Goal: Transaction & Acquisition: Purchase product/service

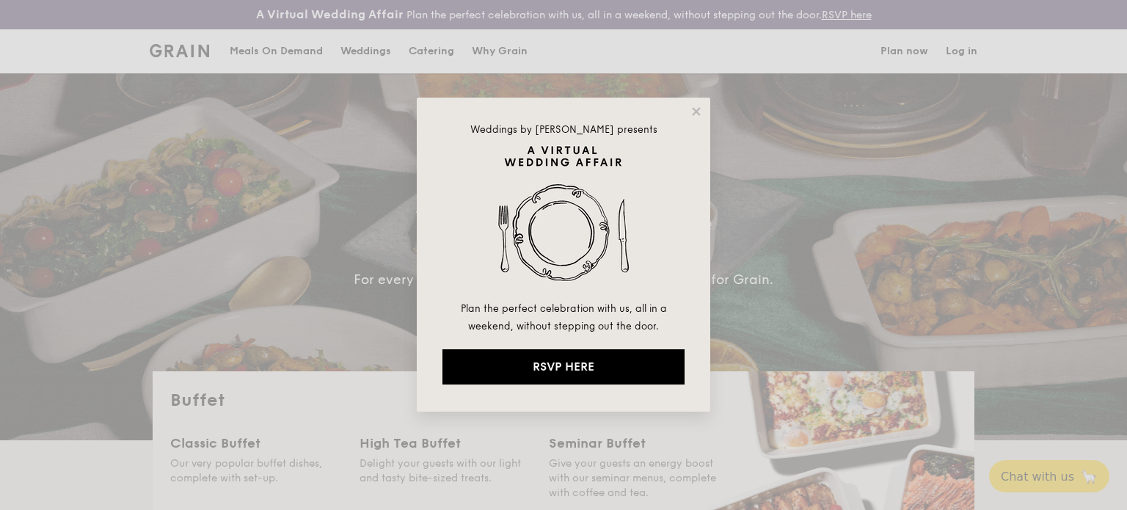
select select
click at [694, 120] on div "Weddings by [PERSON_NAME] presents Plan the perfect celebration with us, all in…" at bounding box center [564, 255] width 294 height 314
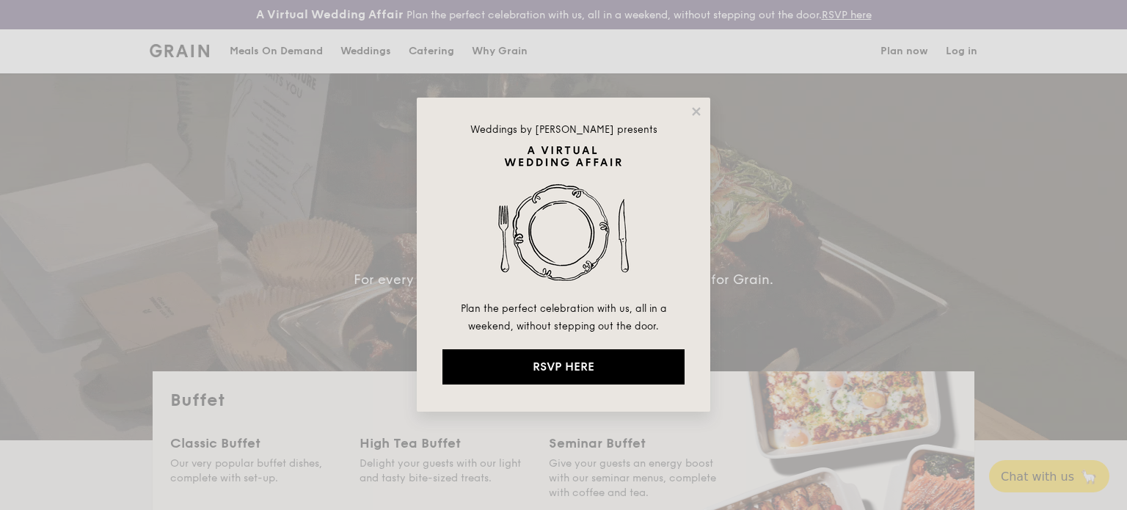
click at [693, 118] on div "Weddings by Grain presents Plan the perfect celebration with us, all in a weeke…" at bounding box center [564, 255] width 294 height 314
click at [688, 111] on div "Weddings by Grain presents Plan the perfect celebration with us, all in a weeke…" at bounding box center [564, 255] width 294 height 314
drag, startPoint x: 694, startPoint y: 109, endPoint x: 692, endPoint y: 120, distance: 11.8
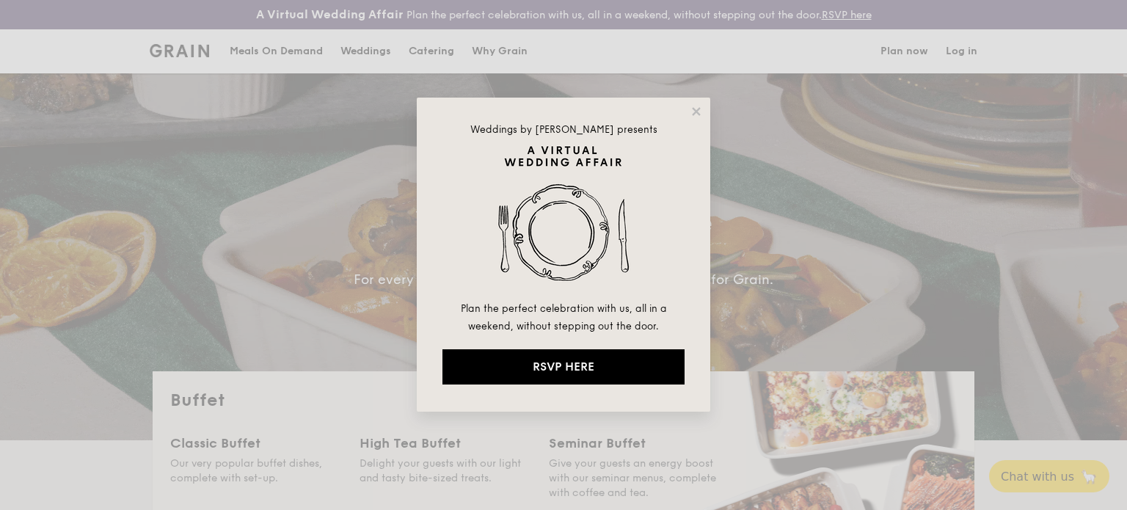
click at [694, 109] on icon at bounding box center [696, 111] width 8 height 8
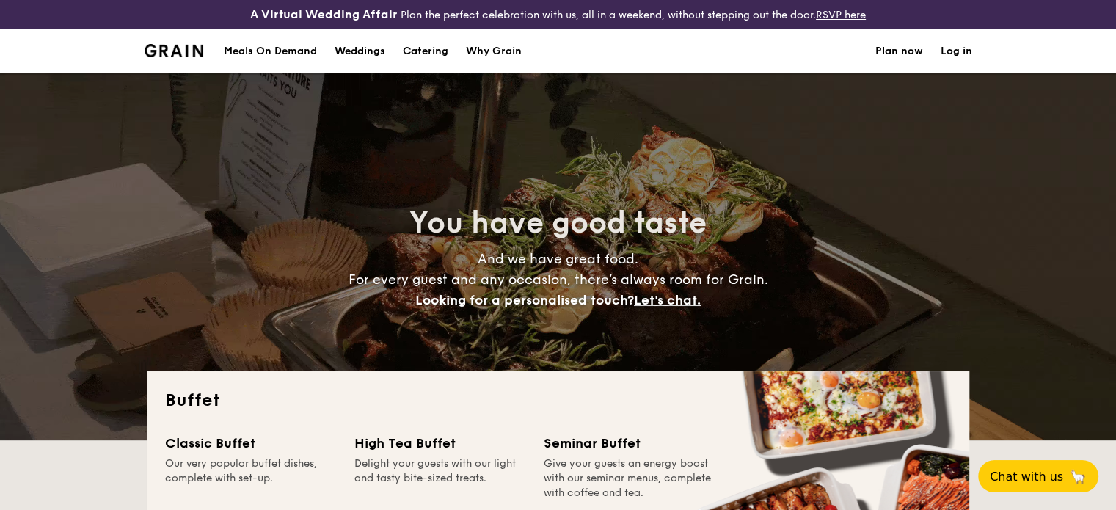
click at [426, 53] on h1 "Catering" at bounding box center [426, 51] width 46 height 44
click at [434, 52] on h1 "Catering" at bounding box center [426, 51] width 46 height 44
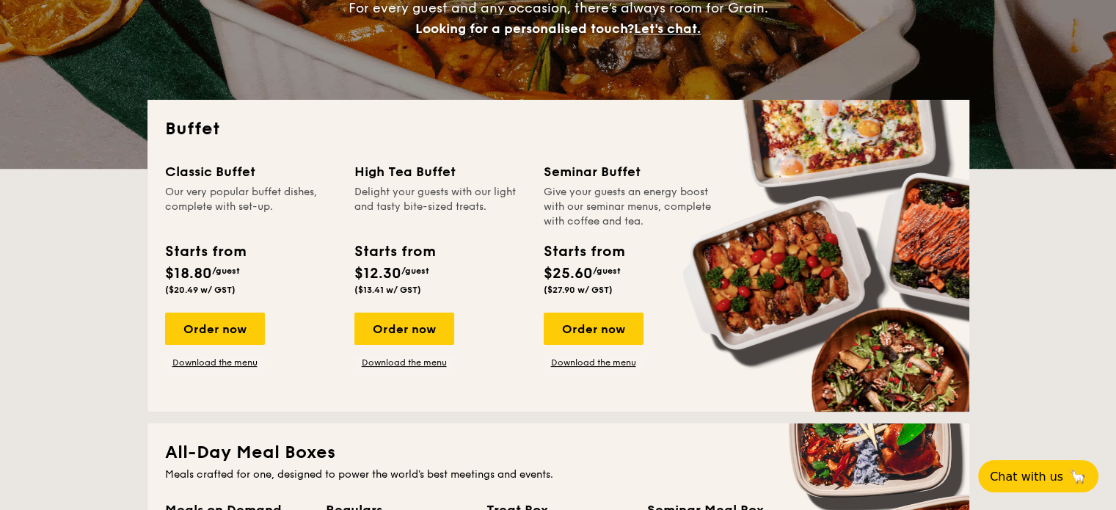
scroll to position [294, 0]
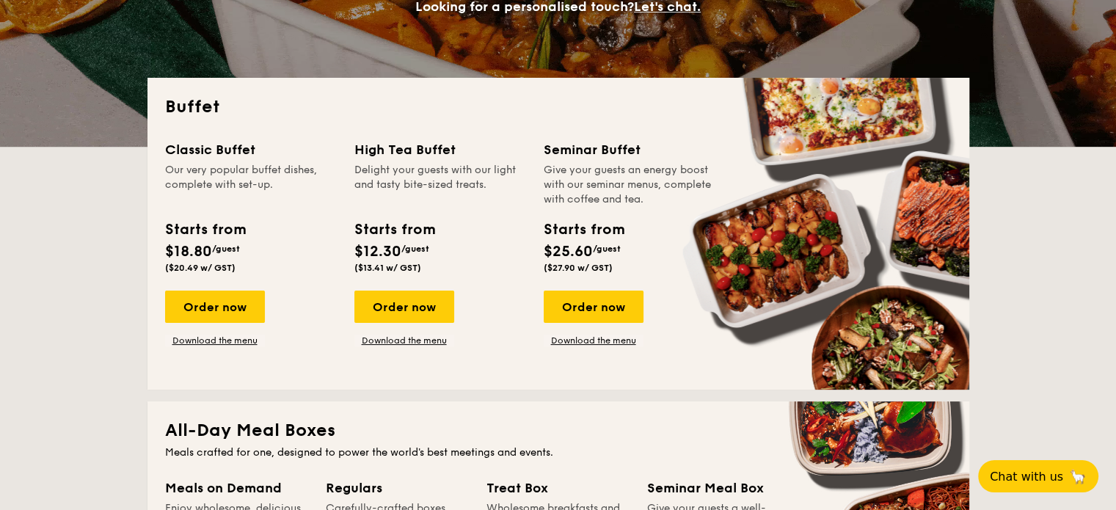
click at [238, 183] on div "Our very popular buffet dishes, complete with set-up." at bounding box center [251, 185] width 172 height 44
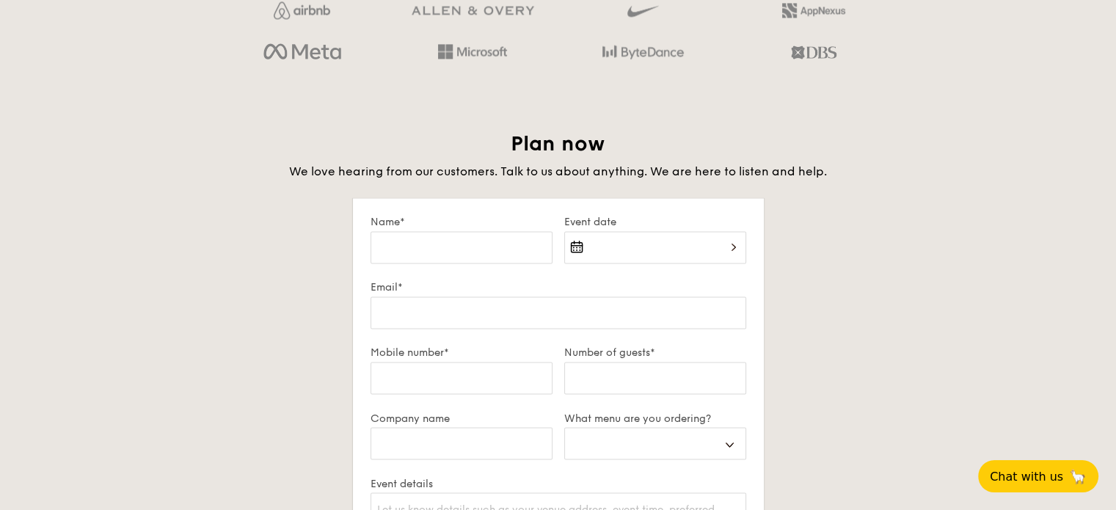
scroll to position [2349, 0]
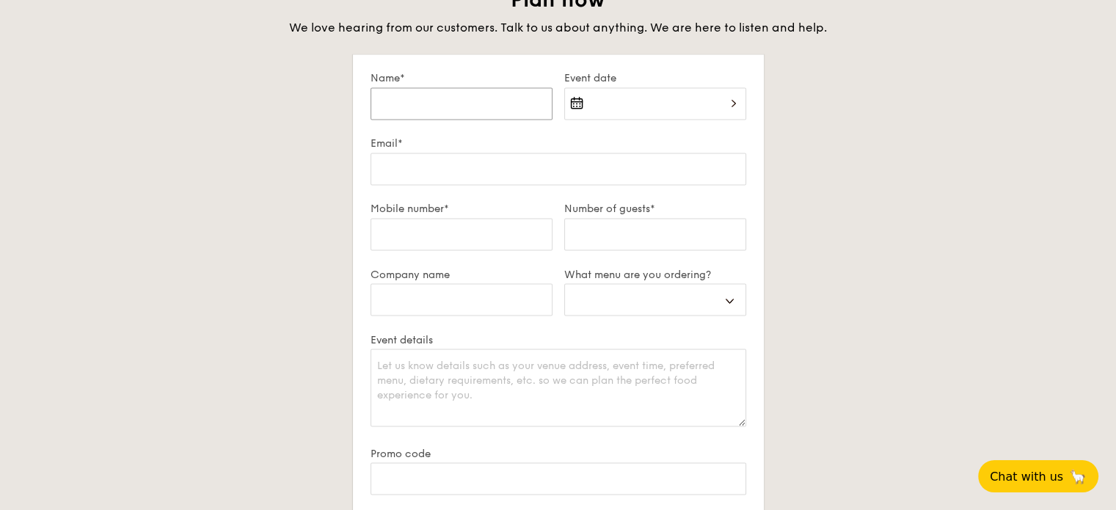
click at [496, 101] on input "Name*" at bounding box center [462, 103] width 182 height 32
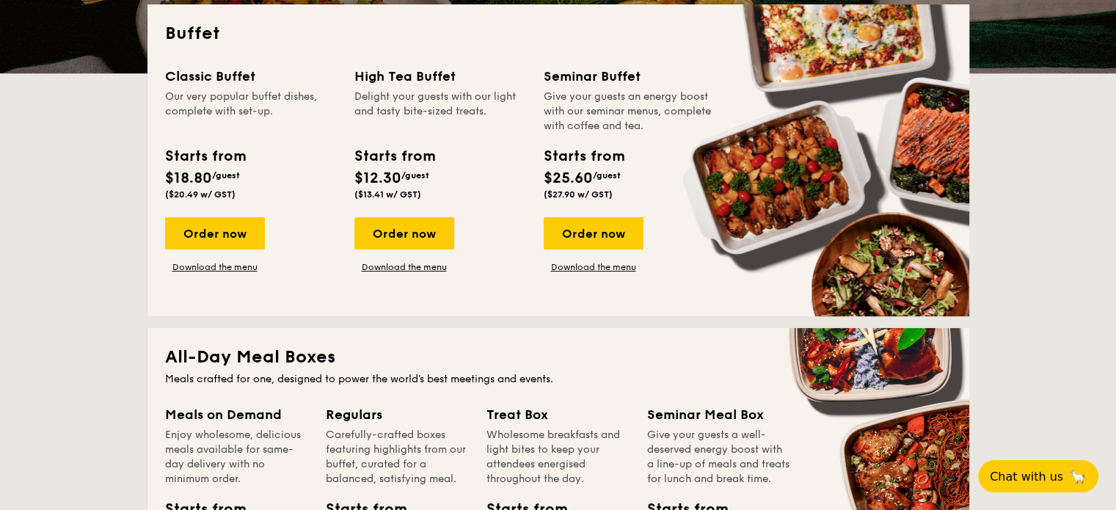
scroll to position [367, 0]
click at [607, 263] on link "Download the menu" at bounding box center [594, 267] width 100 height 12
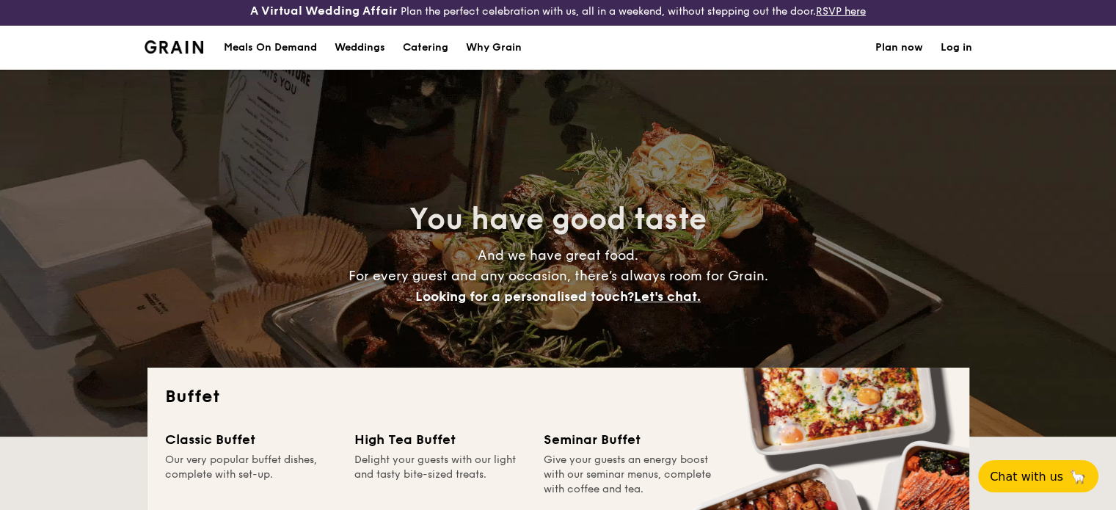
scroll to position [0, 0]
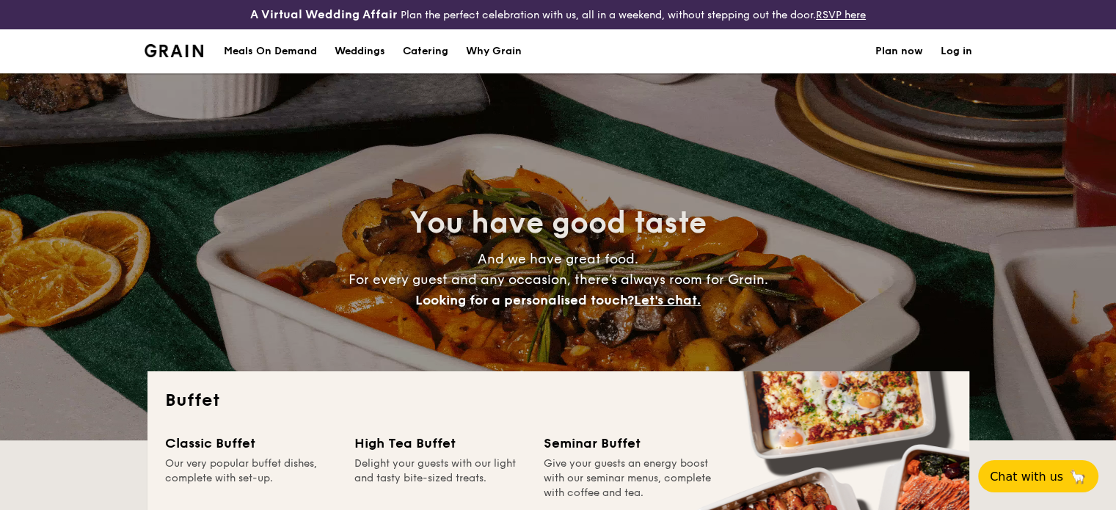
click at [425, 48] on h1 "Catering" at bounding box center [426, 51] width 46 height 44
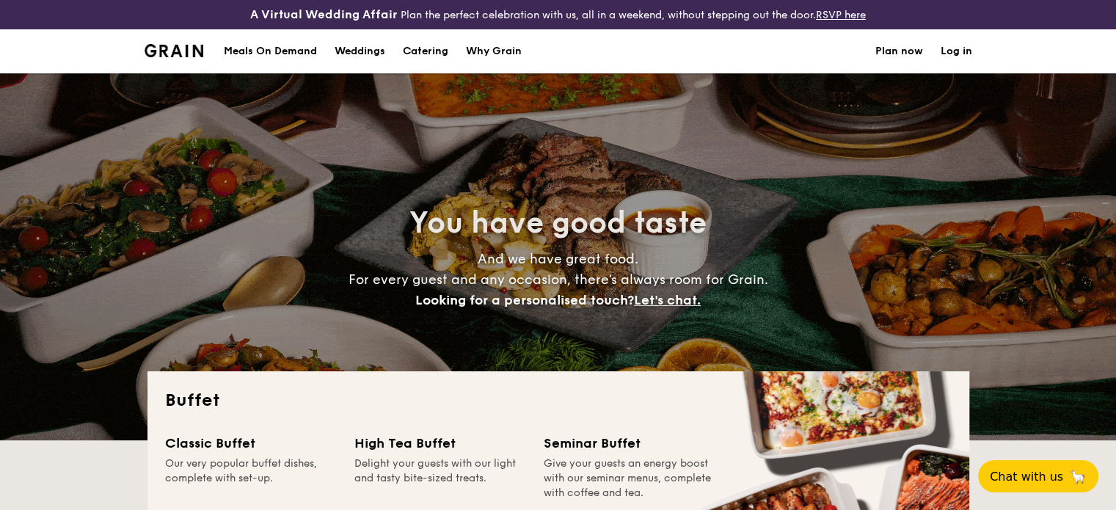
click at [419, 45] on h1 "Catering" at bounding box center [426, 51] width 46 height 44
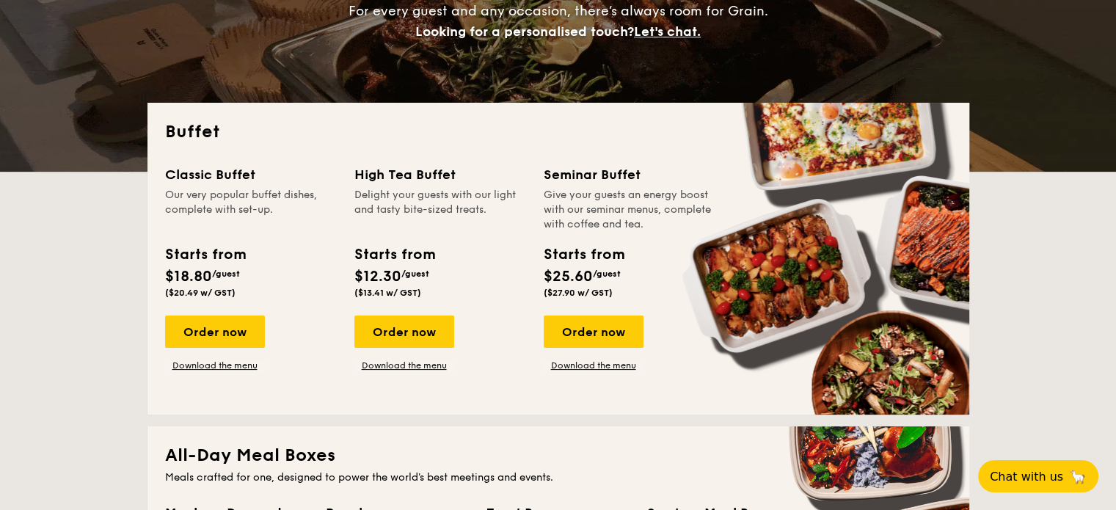
scroll to position [294, 0]
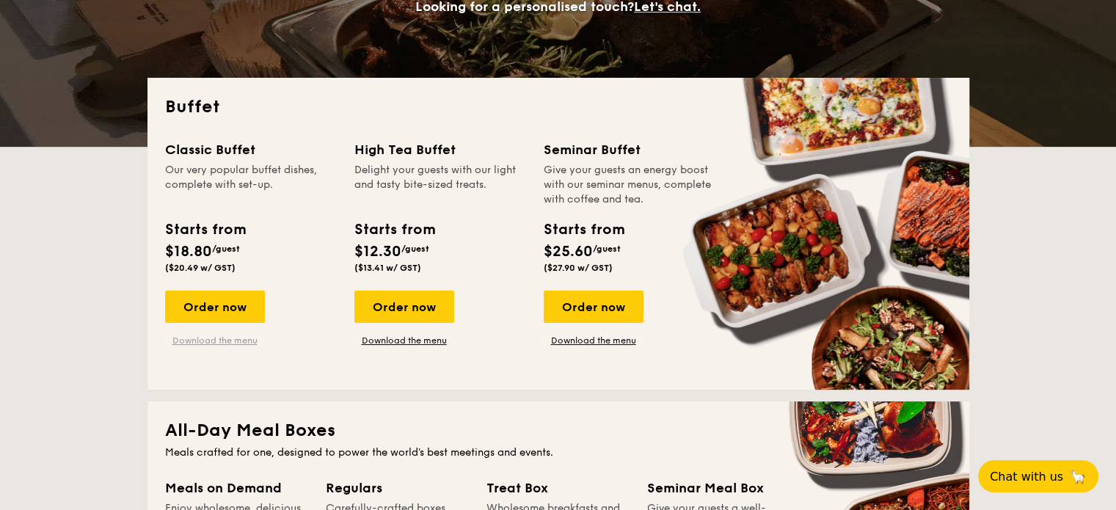
click at [225, 339] on link "Download the menu" at bounding box center [215, 341] width 100 height 12
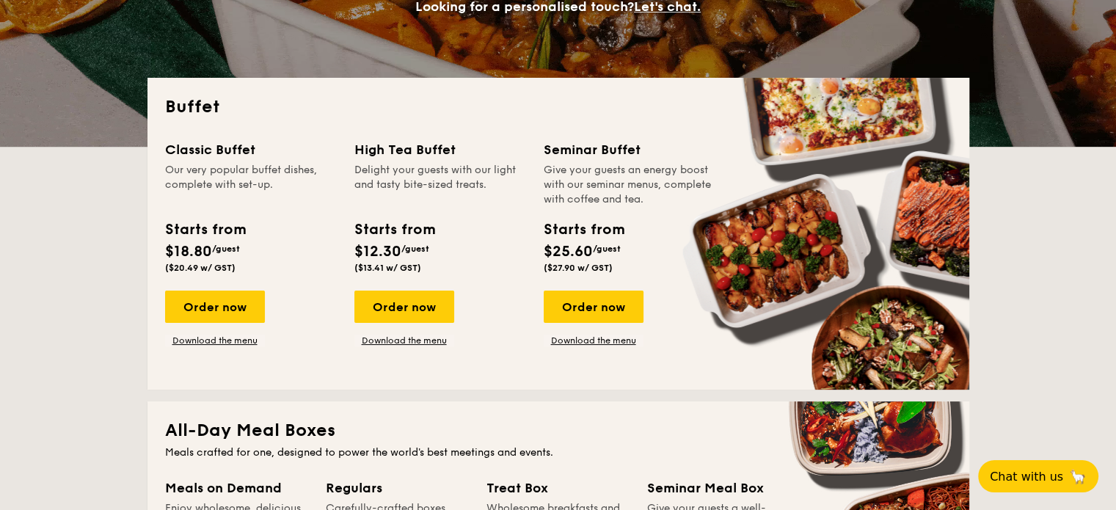
drag, startPoint x: 540, startPoint y: 148, endPoint x: 713, endPoint y: 143, distance: 173.3
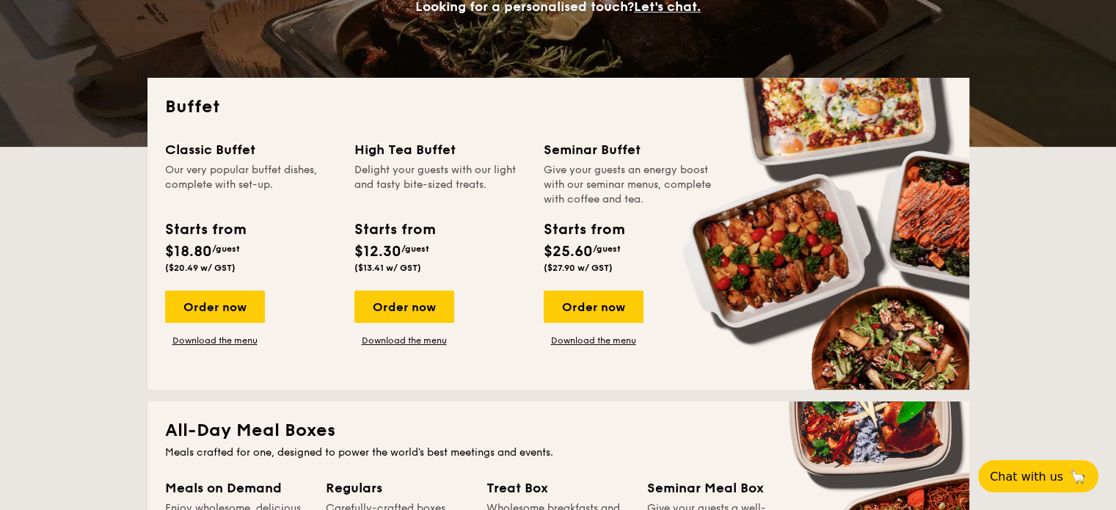
click at [713, 143] on div "Classic Buffet Our very popular buffet dishes, complete with set-up. Starts fro…" at bounding box center [558, 255] width 787 height 233
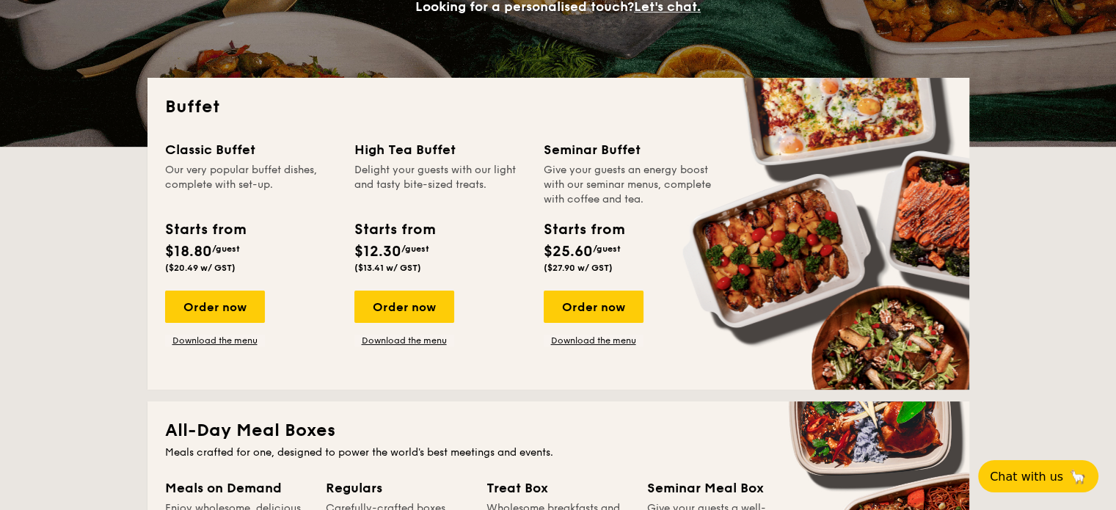
click at [639, 201] on div "Give your guests an energy boost with our seminar menus, complete with coffee a…" at bounding box center [630, 185] width 172 height 44
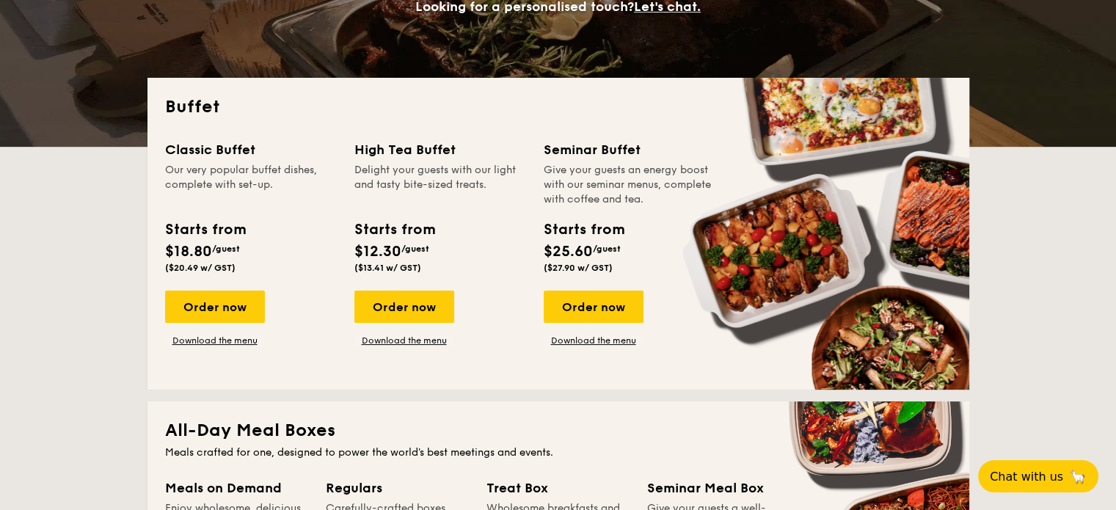
click at [593, 208] on div "Seminar Buffet Give your guests an energy boost with our seminar menus, complet…" at bounding box center [630, 208] width 172 height 139
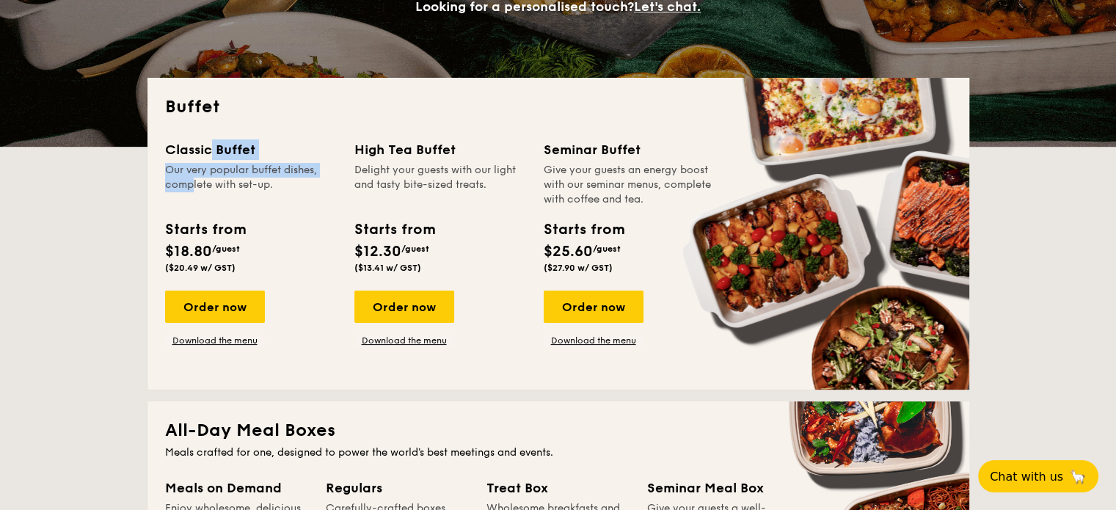
drag, startPoint x: 163, startPoint y: 164, endPoint x: 312, endPoint y: 178, distance: 149.6
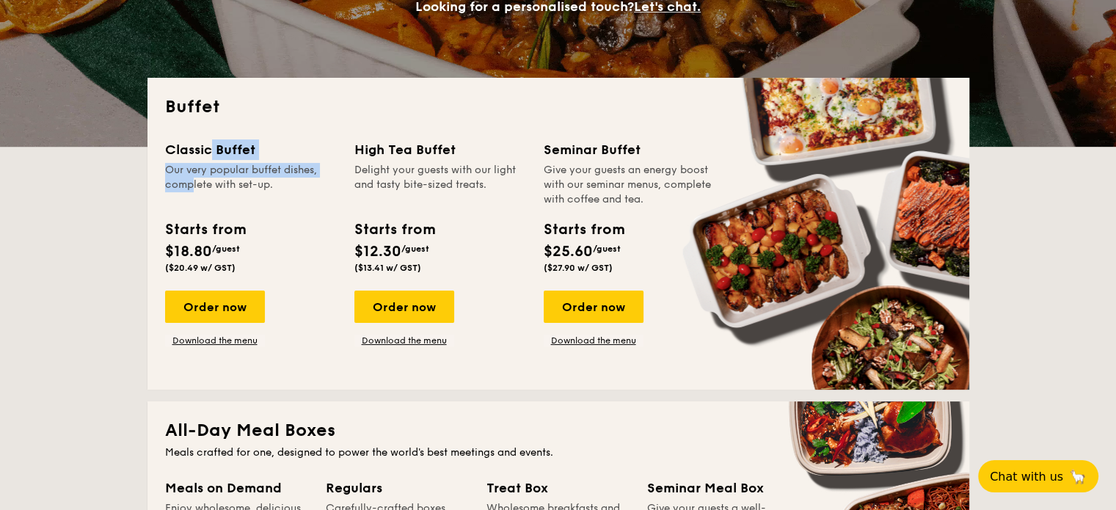
click at [312, 178] on div "Buffet Classic Buffet Our very popular buffet dishes, complete with set-up. Sta…" at bounding box center [559, 234] width 822 height 312
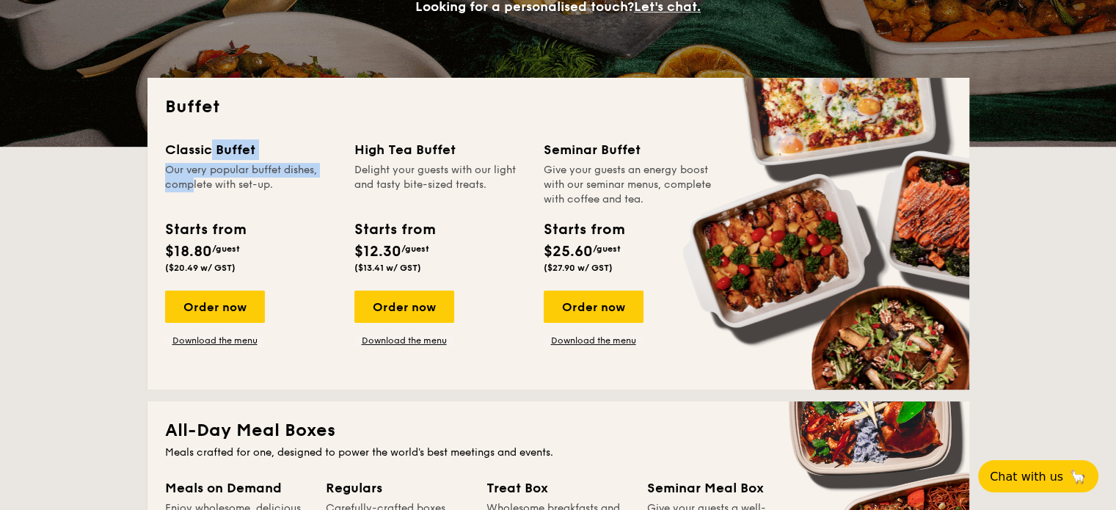
click at [173, 170] on div "Our very popular buffet dishes, complete with set-up." at bounding box center [251, 185] width 172 height 44
click at [252, 175] on div "Our very popular buffet dishes, complete with set-up." at bounding box center [251, 185] width 172 height 44
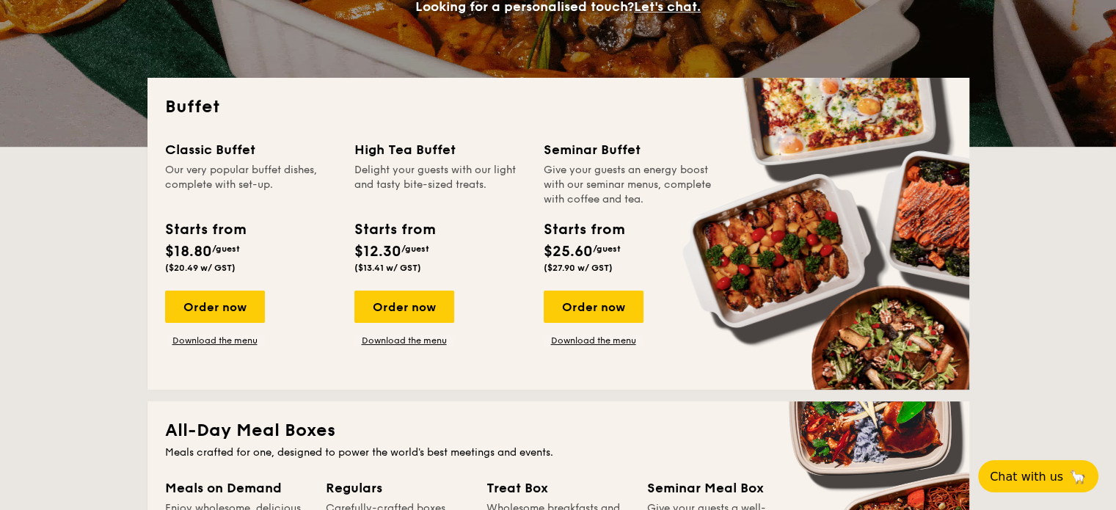
drag, startPoint x: 189, startPoint y: 172, endPoint x: 311, endPoint y: 188, distance: 122.9
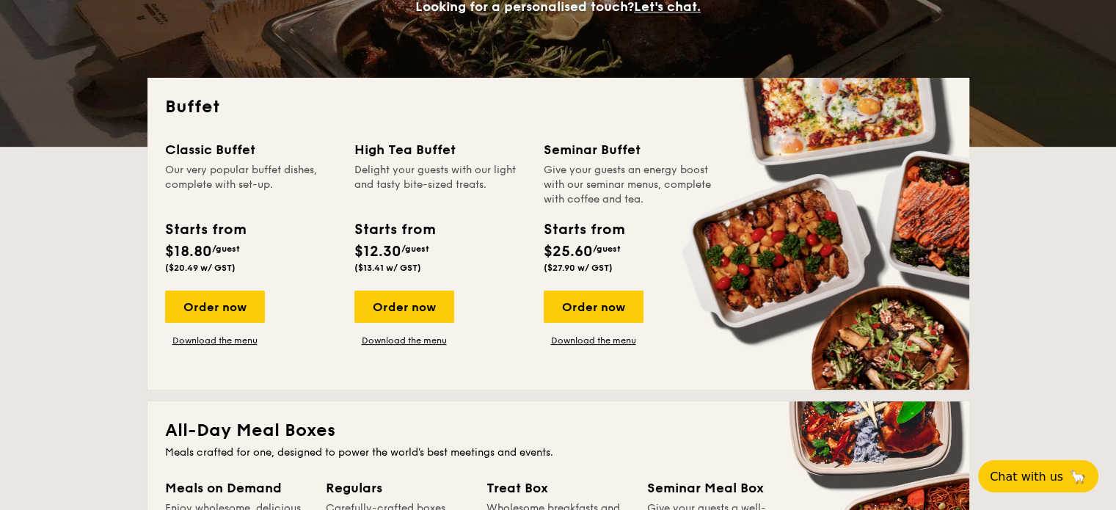
click at [311, 188] on div "Our very popular buffet dishes, complete with set-up." at bounding box center [251, 185] width 172 height 44
click at [306, 188] on div "Our very popular buffet dishes, complete with set-up." at bounding box center [251, 185] width 172 height 44
click at [222, 337] on link "Download the menu" at bounding box center [215, 341] width 100 height 12
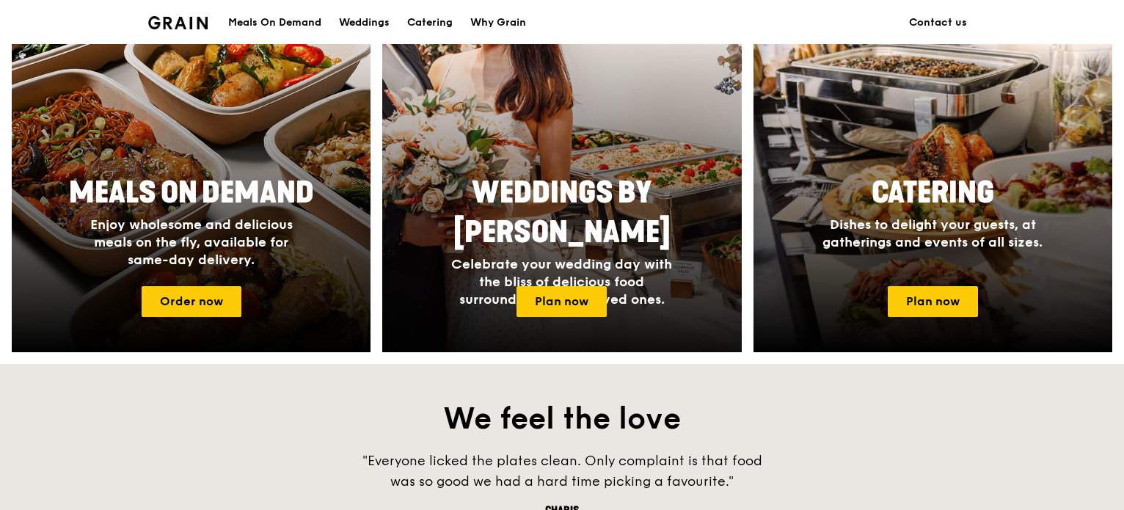
scroll to position [734, 0]
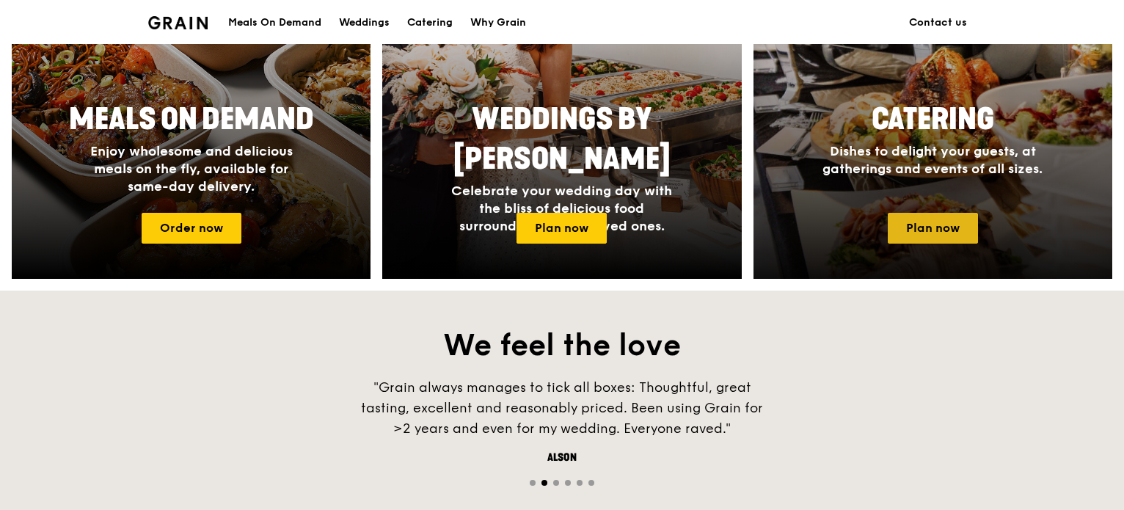
click at [954, 231] on link "Plan now" at bounding box center [933, 228] width 90 height 31
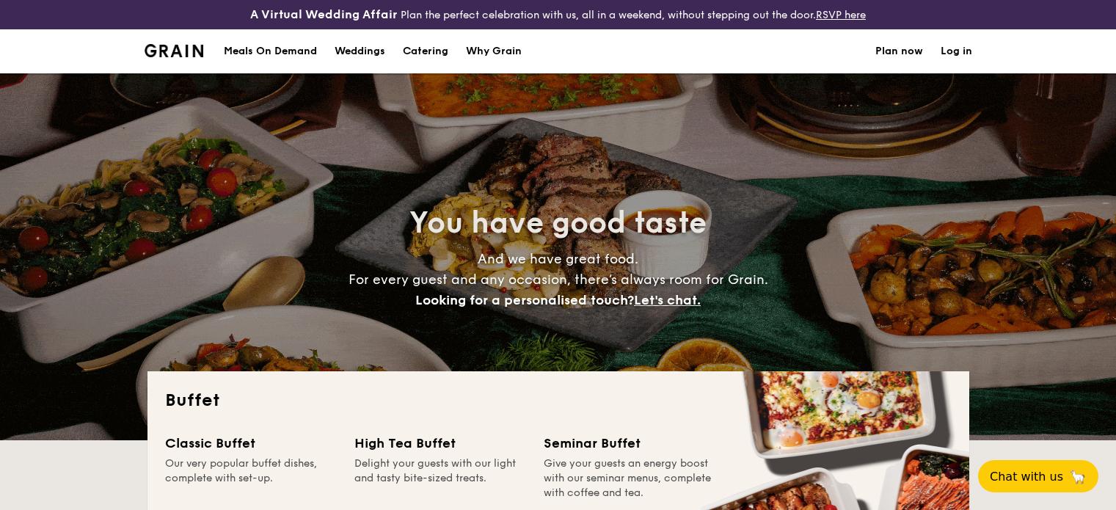
select select
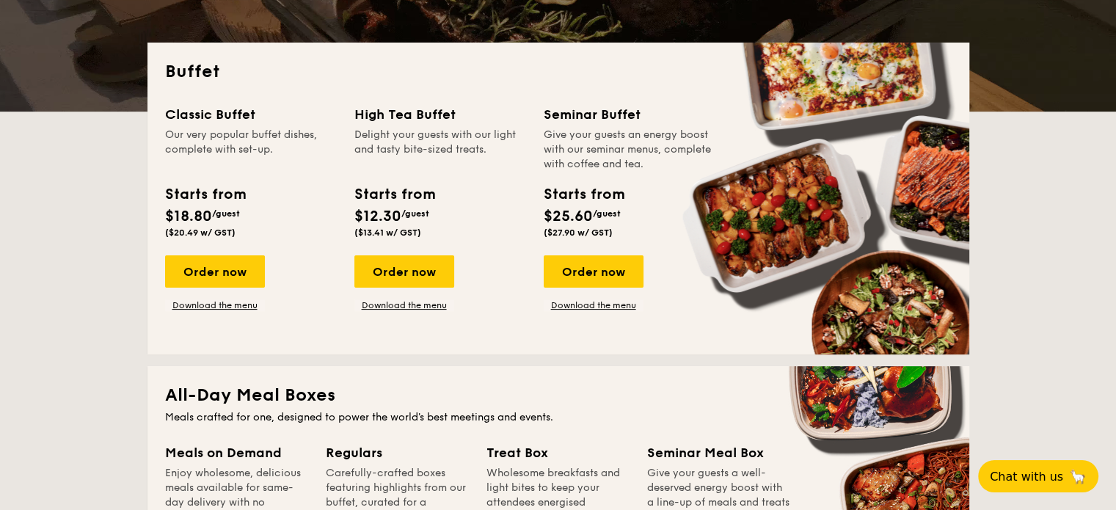
scroll to position [294, 0]
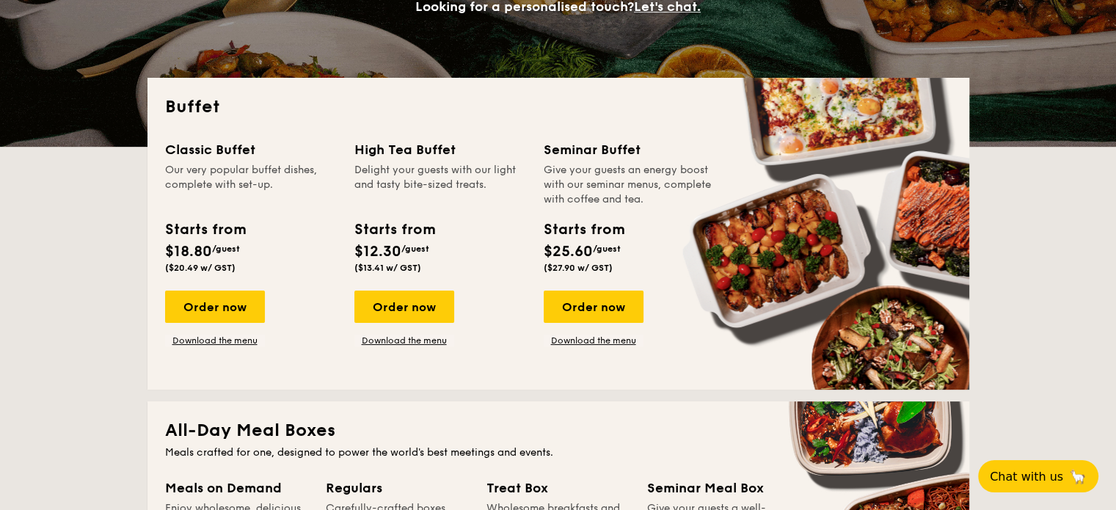
drag, startPoint x: 352, startPoint y: 146, endPoint x: 457, endPoint y: 182, distance: 110.9
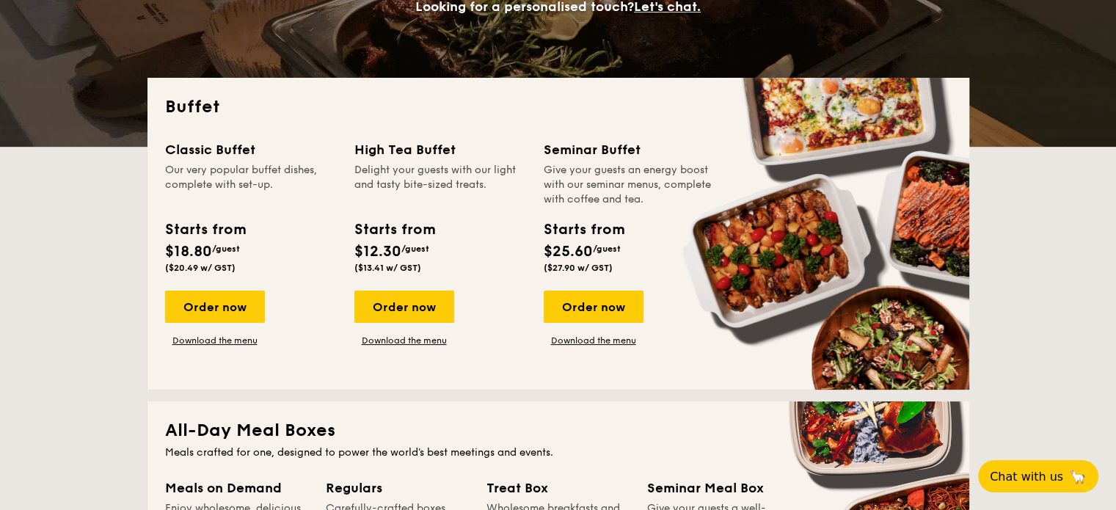
click at [457, 182] on div "Classic Buffet Our very popular buffet dishes, complete with set-up. Starts fro…" at bounding box center [558, 255] width 787 height 233
click at [240, 244] on span "/guest" at bounding box center [226, 249] width 28 height 10
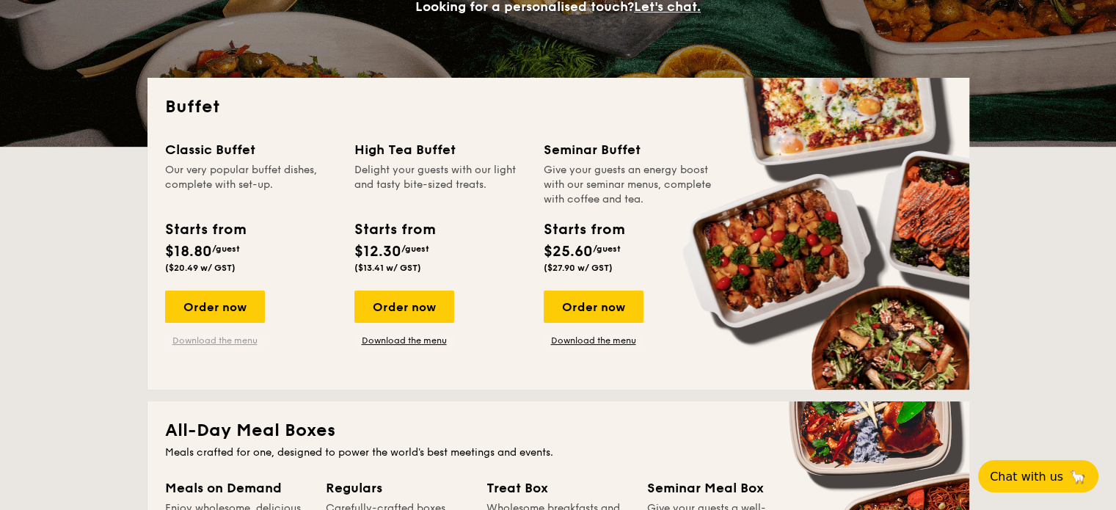
click at [217, 340] on link "Download the menu" at bounding box center [215, 341] width 100 height 12
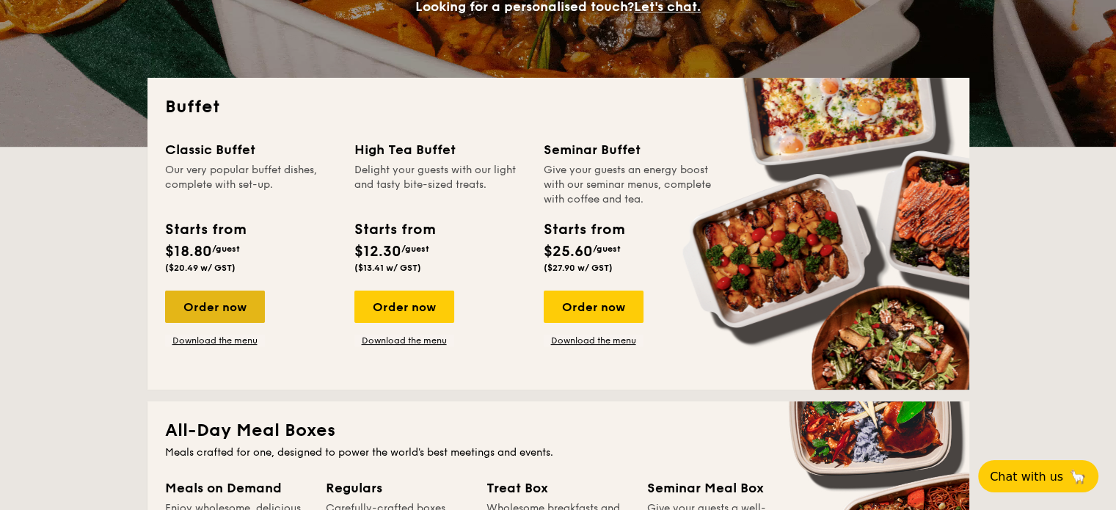
click at [203, 316] on div "Order now" at bounding box center [215, 307] width 100 height 32
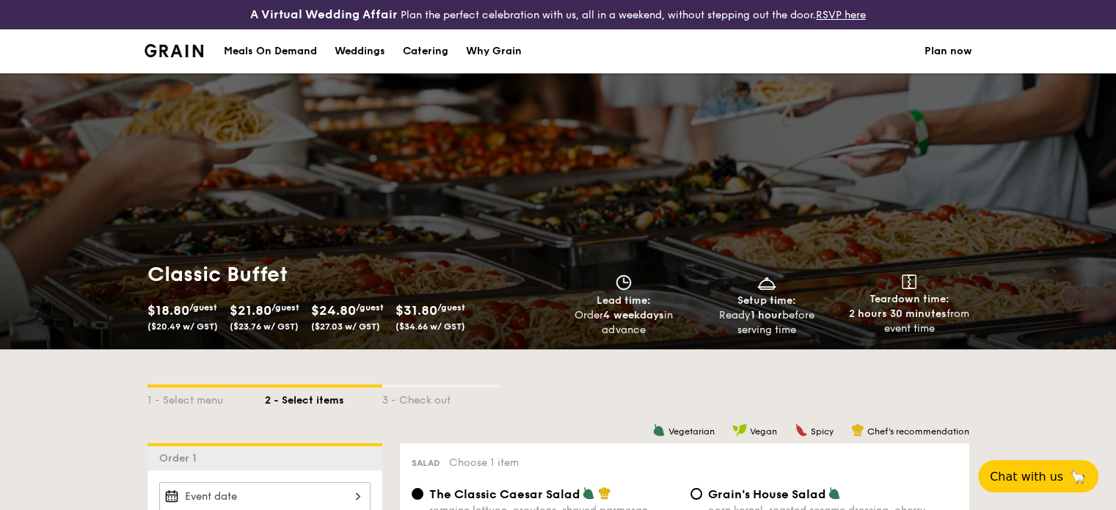
scroll to position [220, 0]
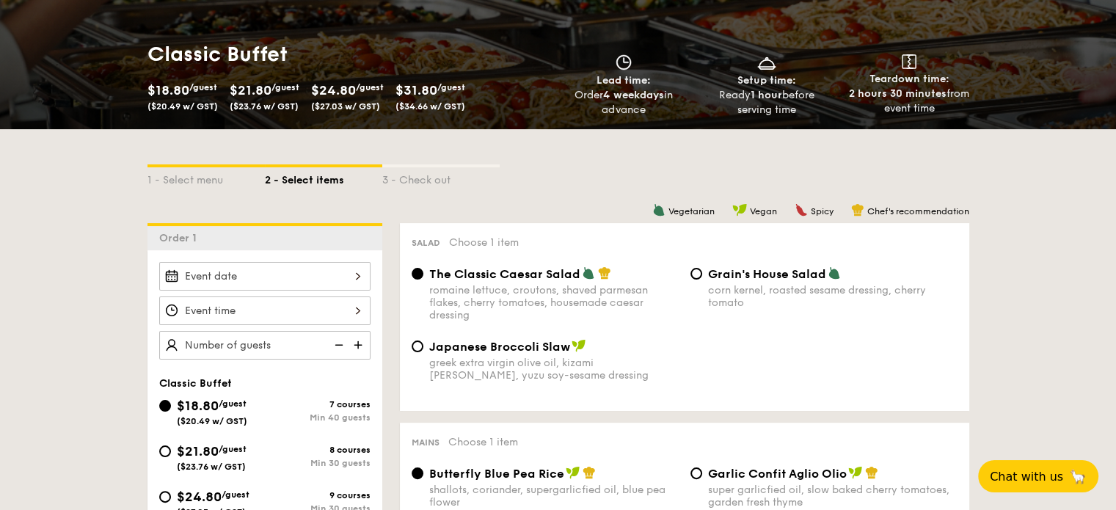
click at [323, 268] on div at bounding box center [264, 276] width 211 height 29
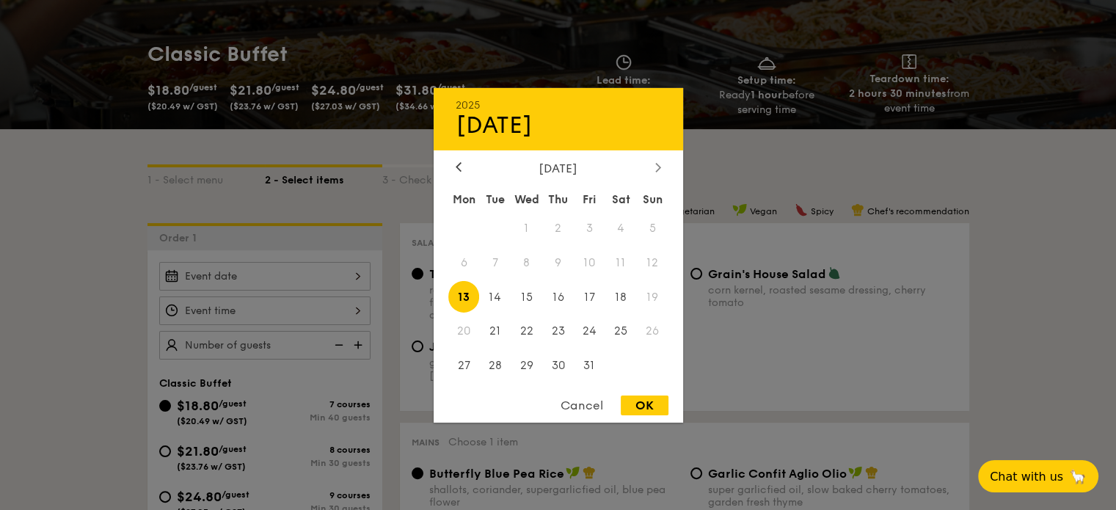
click at [658, 163] on icon at bounding box center [657, 167] width 4 height 9
click at [562, 259] on span "6" at bounding box center [558, 263] width 32 height 32
click at [641, 408] on div "OK" at bounding box center [645, 406] width 48 height 20
type input "Nov 06, 2025"
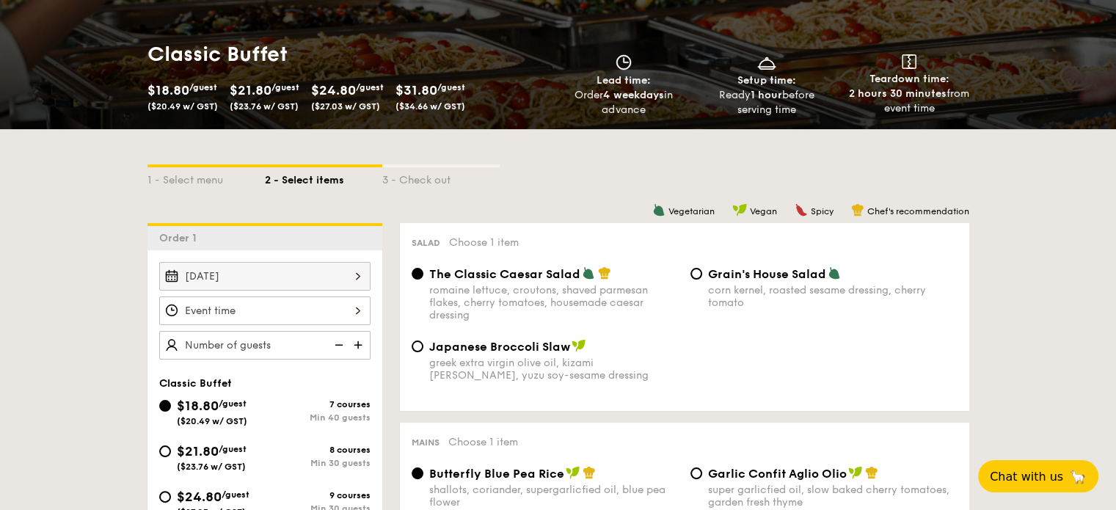
click at [278, 310] on div at bounding box center [558, 255] width 1116 height 510
click at [341, 309] on div at bounding box center [264, 311] width 211 height 29
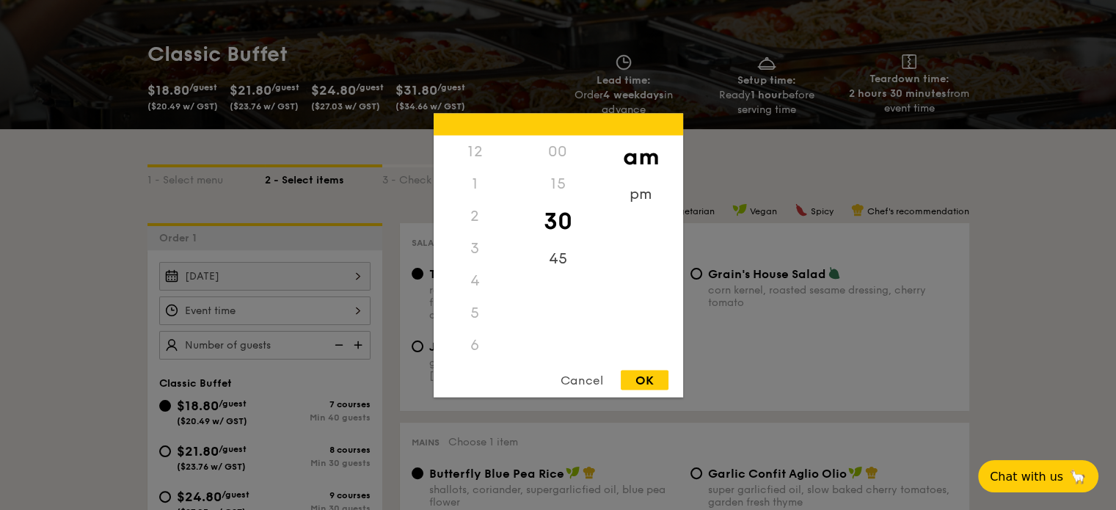
scroll to position [161, 0]
click at [473, 255] on div "8" at bounding box center [475, 248] width 83 height 32
click at [479, 244] on div "8" at bounding box center [475, 248] width 83 height 32
click at [478, 288] on div "9" at bounding box center [475, 280] width 83 height 32
drag, startPoint x: 476, startPoint y: 276, endPoint x: 473, endPoint y: 325, distance: 49.3
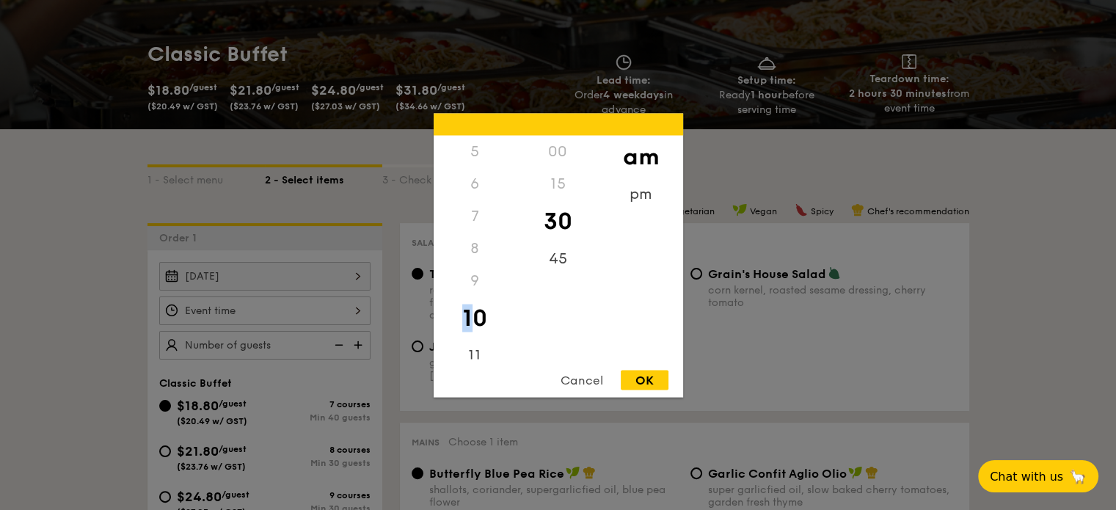
click at [473, 337] on div "12 1 2 3 4 5 6 7 8 9 10 11" at bounding box center [475, 247] width 83 height 224
click at [473, 318] on div "10" at bounding box center [475, 318] width 83 height 43
drag, startPoint x: 480, startPoint y: 221, endPoint x: 473, endPoint y: 315, distance: 94.2
click at [473, 315] on div "12 1 2 3 4 5 6 7 8 9 10 11" at bounding box center [475, 247] width 83 height 224
click at [578, 373] on div "Cancel" at bounding box center [582, 380] width 72 height 20
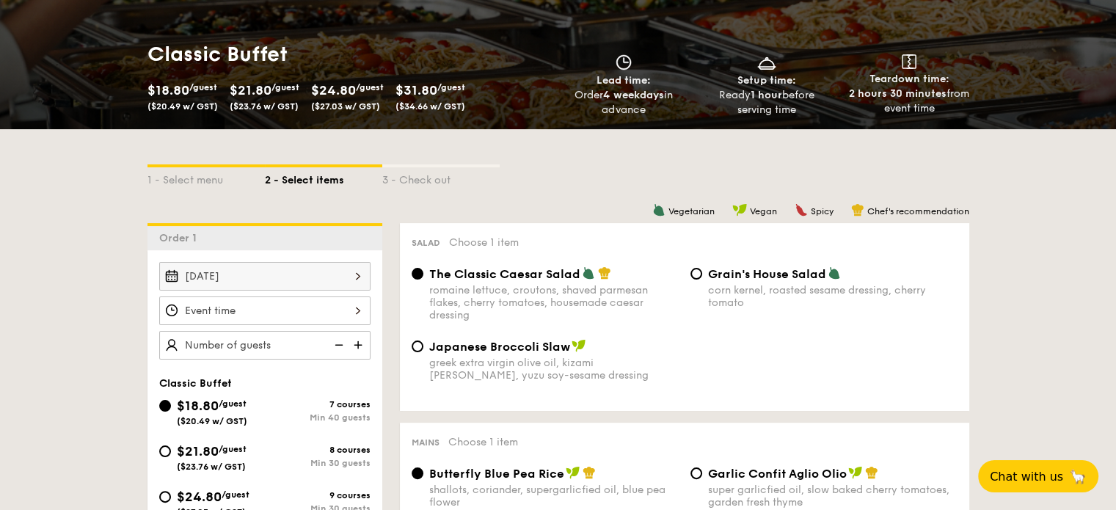
scroll to position [171, 0]
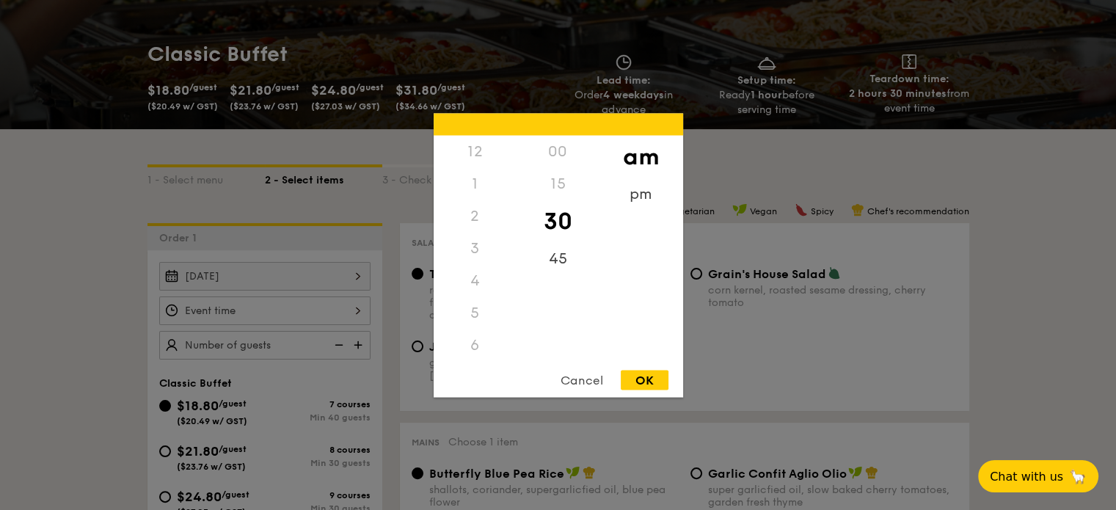
click at [311, 315] on div "12 1 2 3 4 5 6 7 8 9 10 11 00 15 30 45 am pm Cancel OK" at bounding box center [264, 311] width 211 height 29
drag, startPoint x: 493, startPoint y: 261, endPoint x: 476, endPoint y: 300, distance: 42.7
click at [476, 300] on div "12 1 2 3 4 5 6 7 8 9 10 11" at bounding box center [475, 247] width 83 height 224
drag, startPoint x: 477, startPoint y: 251, endPoint x: 530, endPoint y: 327, distance: 92.8
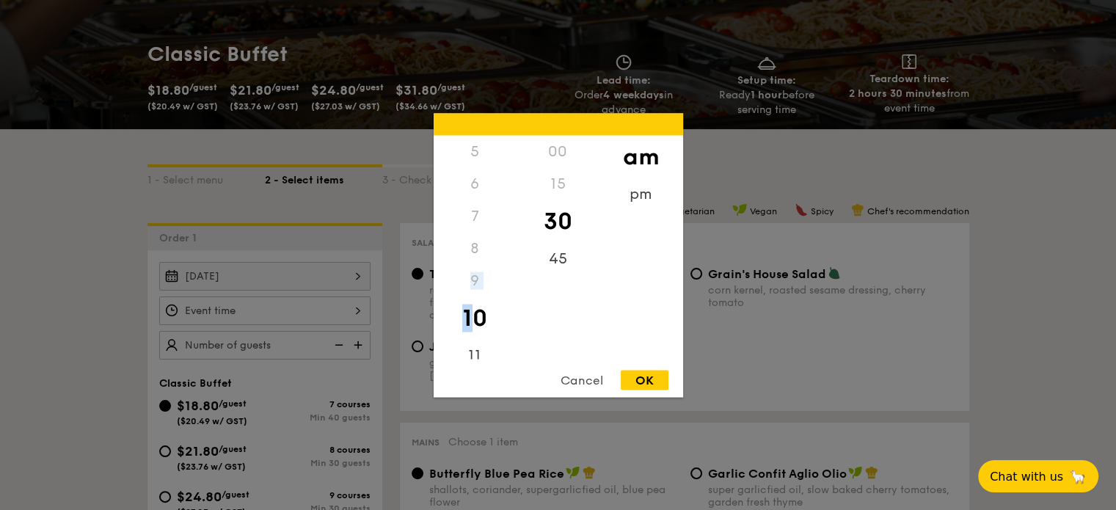
click at [477, 252] on div "8" at bounding box center [475, 248] width 83 height 32
click at [566, 372] on div "Cancel" at bounding box center [582, 380] width 72 height 20
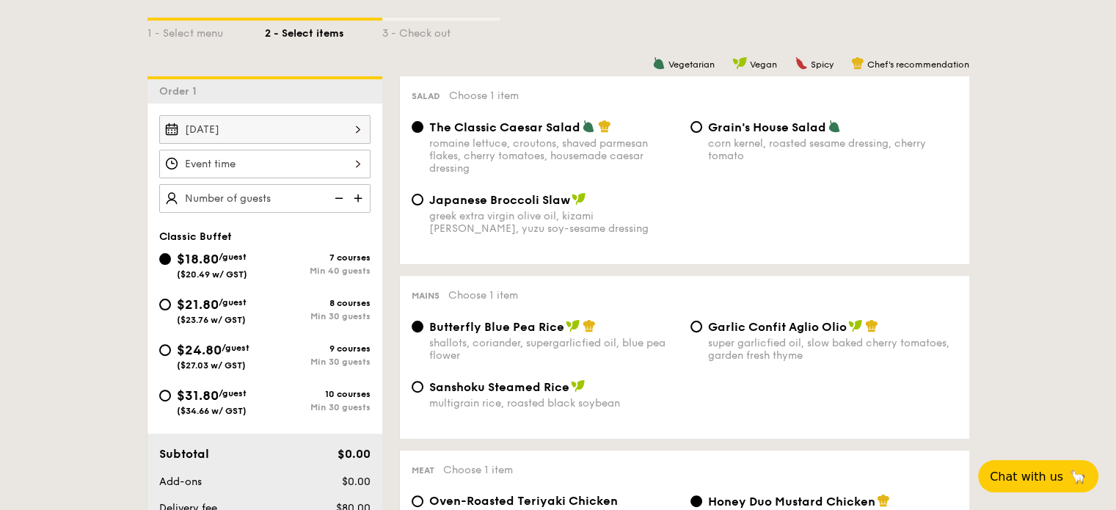
scroll to position [294, 0]
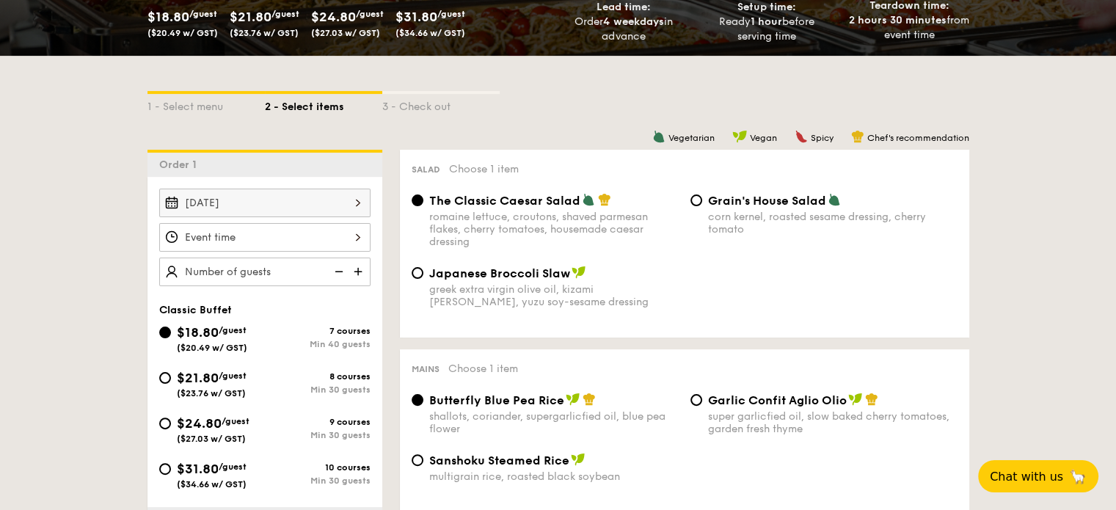
click at [311, 200] on div "Nov 06, 2025" at bounding box center [264, 203] width 211 height 29
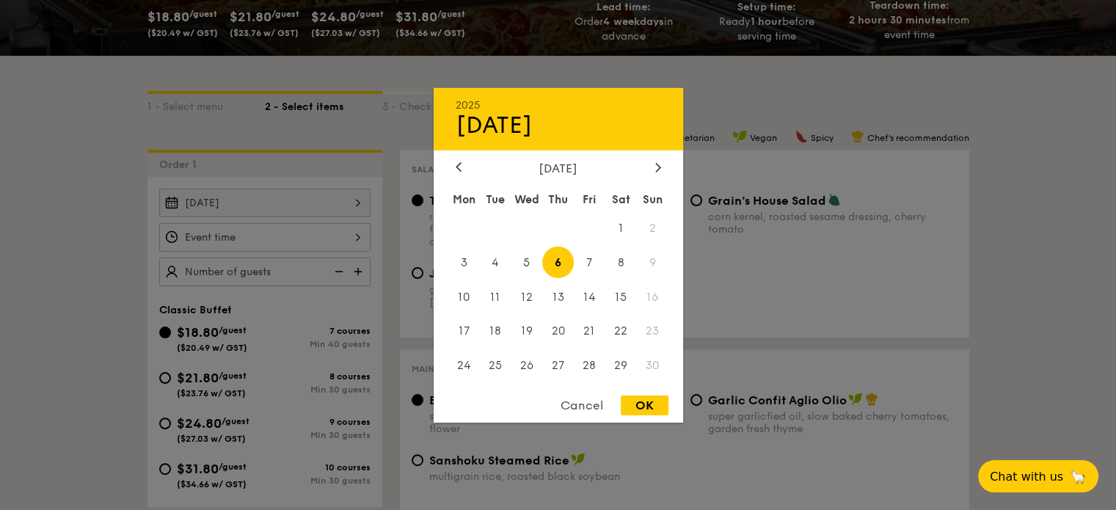
drag, startPoint x: 51, startPoint y: 210, endPoint x: 229, endPoint y: 229, distance: 178.6
click at [55, 210] on div at bounding box center [558, 255] width 1116 height 510
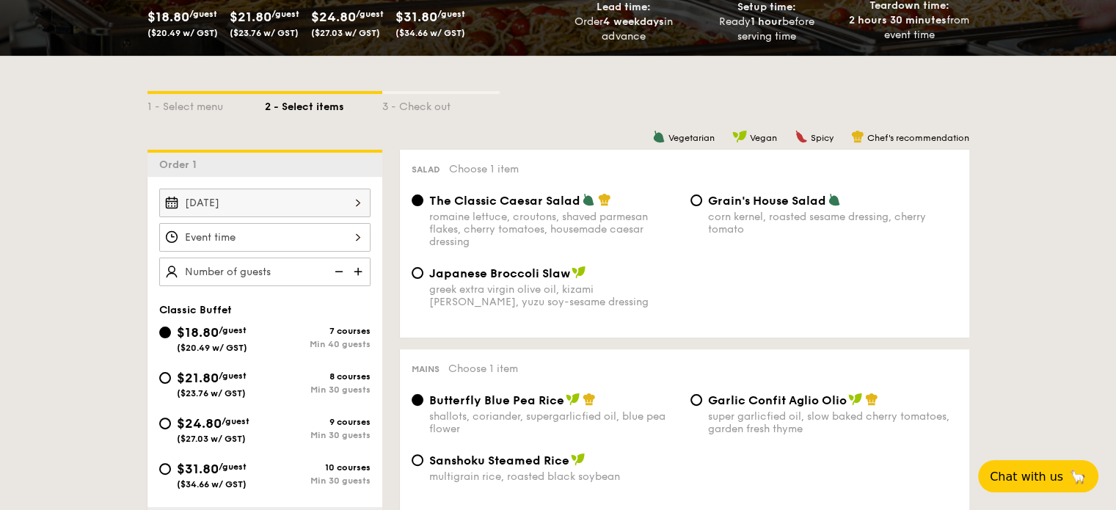
click at [308, 239] on div at bounding box center [264, 237] width 211 height 29
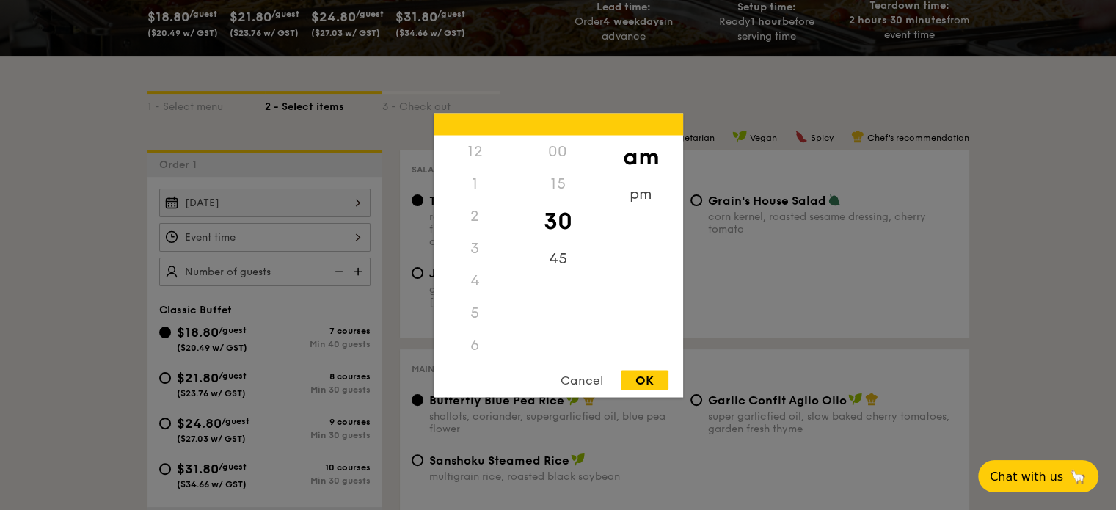
scroll to position [161, 0]
click at [578, 381] on div "Cancel" at bounding box center [582, 380] width 72 height 20
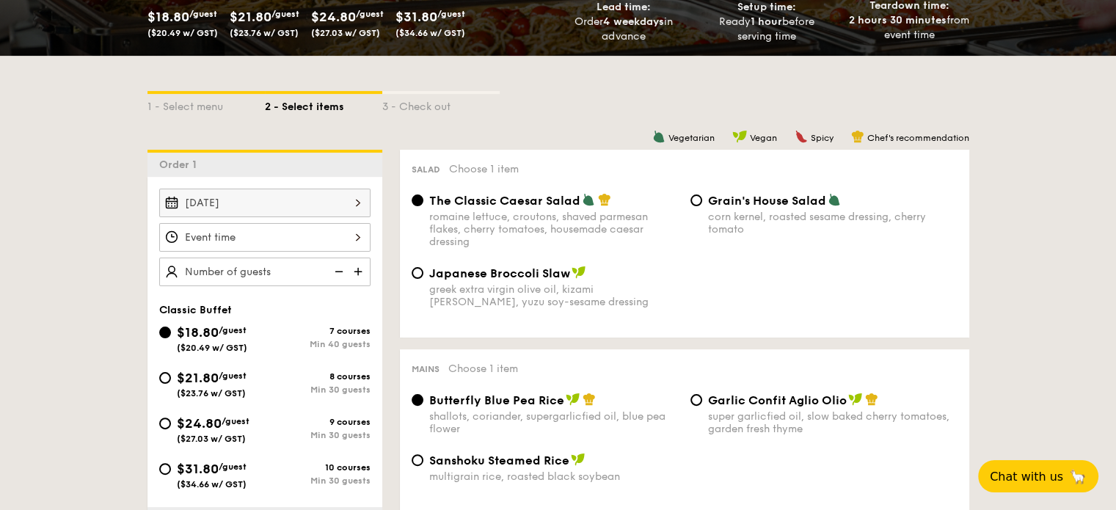
click at [304, 263] on div at bounding box center [558, 255] width 1116 height 510
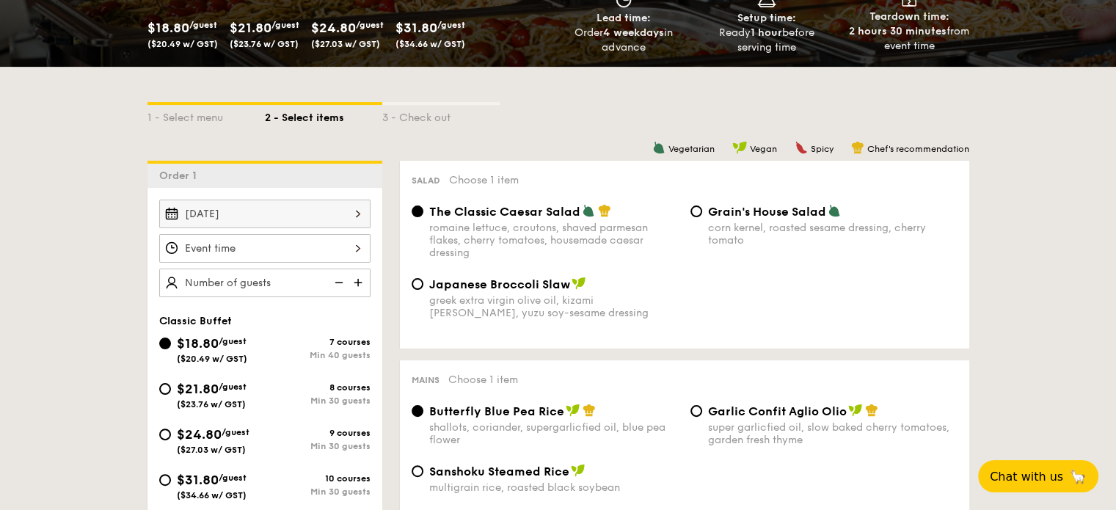
scroll to position [147, 0]
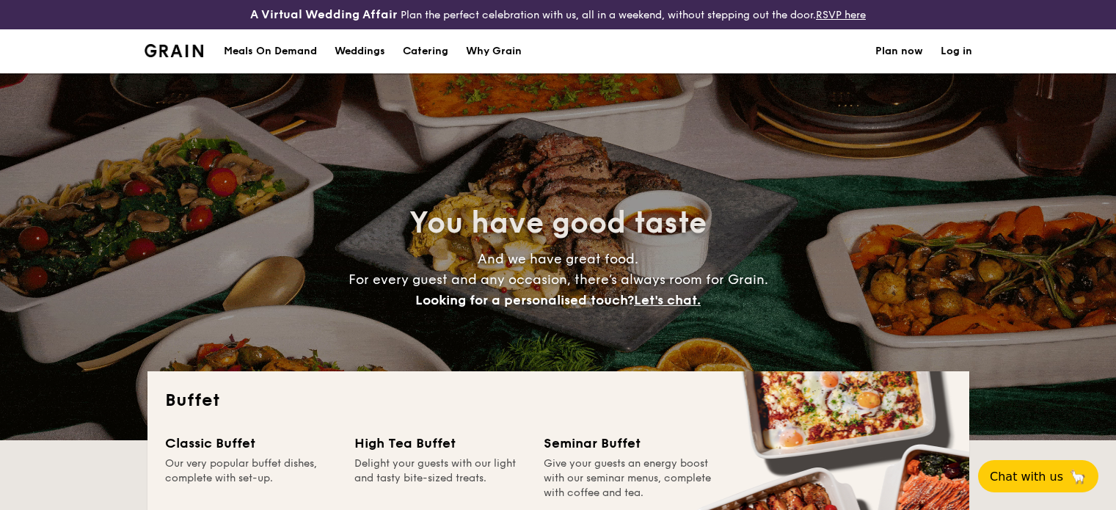
select select
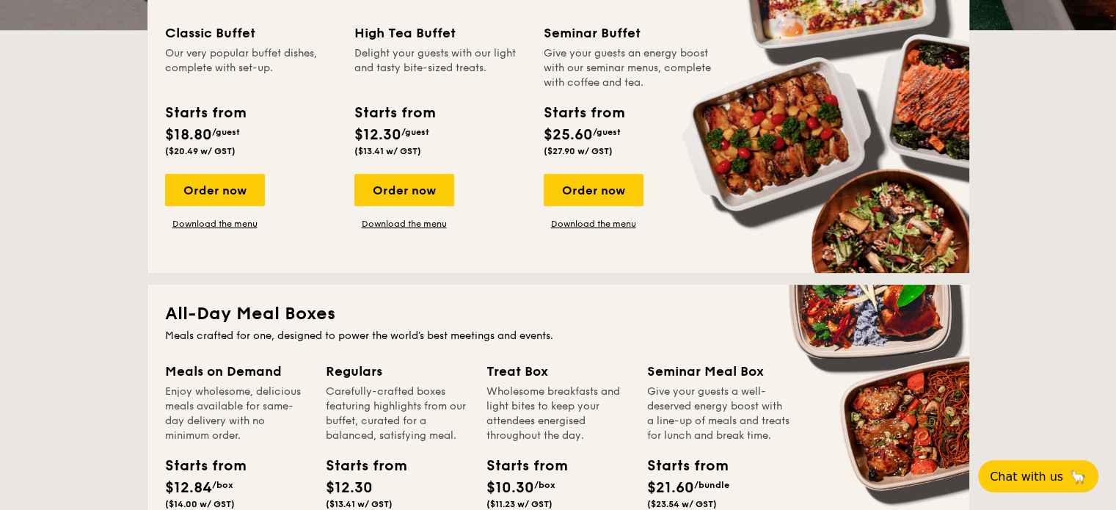
scroll to position [440, 0]
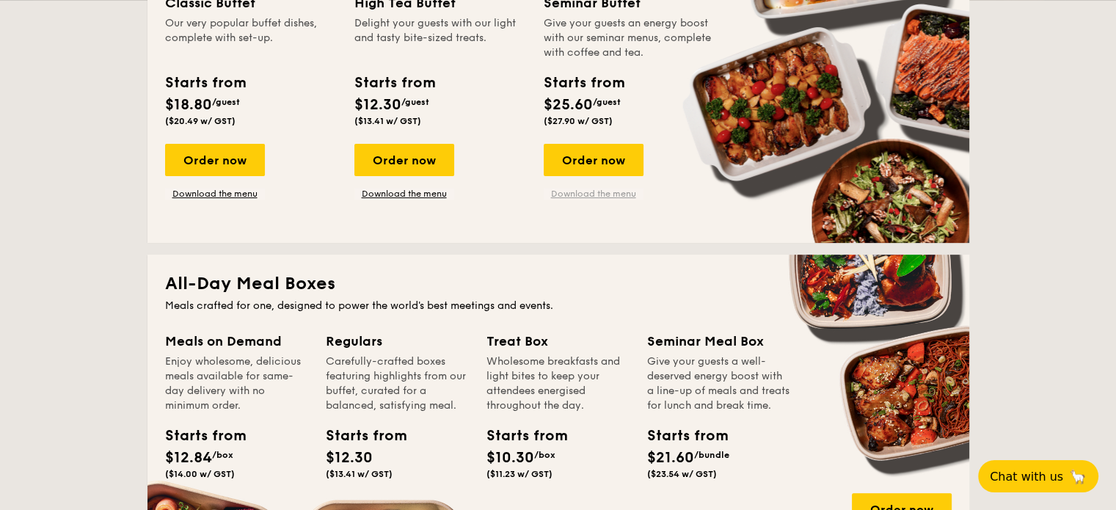
click at [594, 198] on link "Download the menu" at bounding box center [594, 194] width 100 height 12
